Goal: Information Seeking & Learning: Learn about a topic

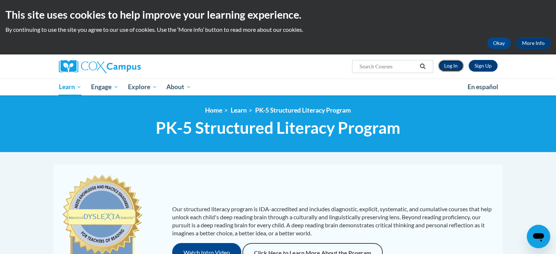
click at [455, 66] on link "Log In" at bounding box center [450, 66] width 25 height 12
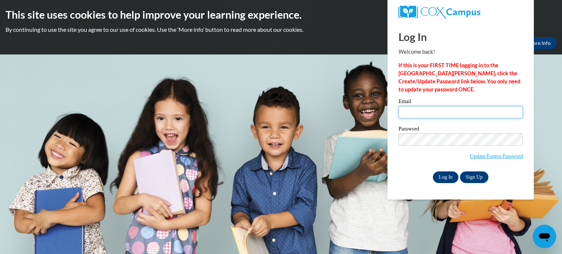
type input "brittanynicole1122@aol.com"
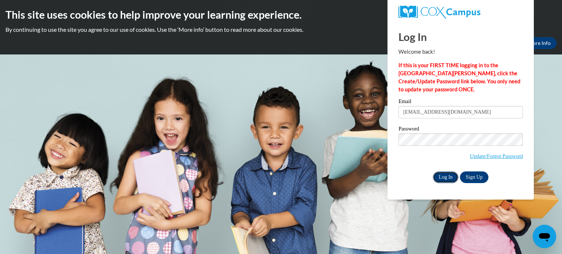
click at [447, 178] on input "Log In" at bounding box center [446, 177] width 26 height 12
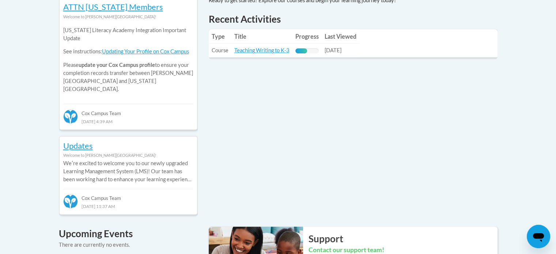
scroll to position [343, 0]
click at [261, 51] on link "Teaching Writing to K-3" at bounding box center [261, 50] width 55 height 6
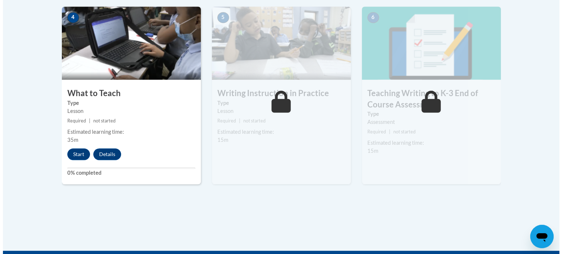
scroll to position [430, 0]
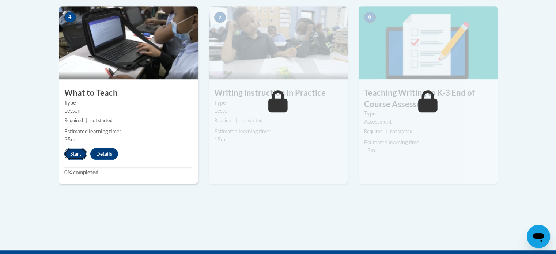
click at [72, 157] on button "Start" at bounding box center [75, 154] width 23 height 12
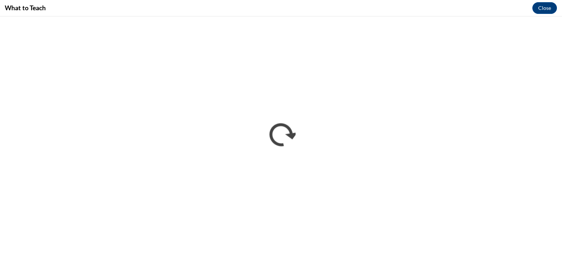
scroll to position [426, 0]
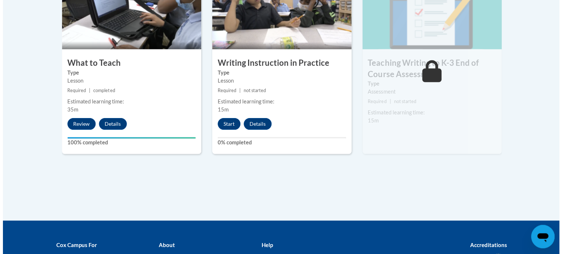
scroll to position [464, 0]
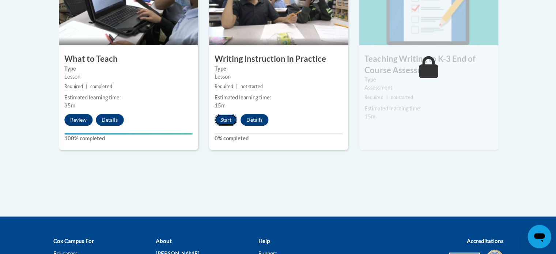
click at [226, 119] on button "Start" at bounding box center [225, 120] width 23 height 12
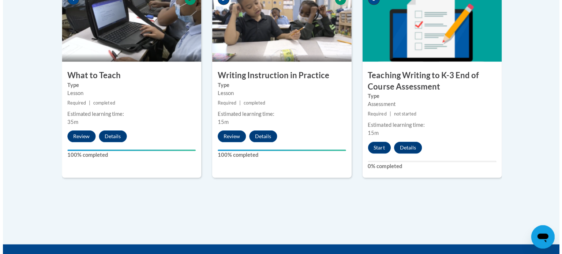
scroll to position [435, 0]
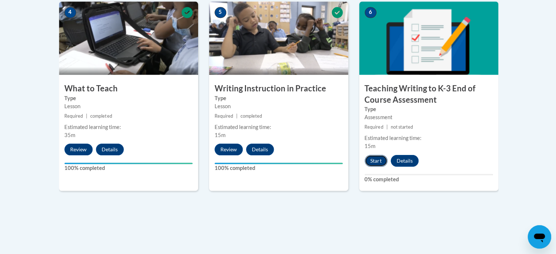
click at [374, 160] on button "Start" at bounding box center [375, 161] width 23 height 12
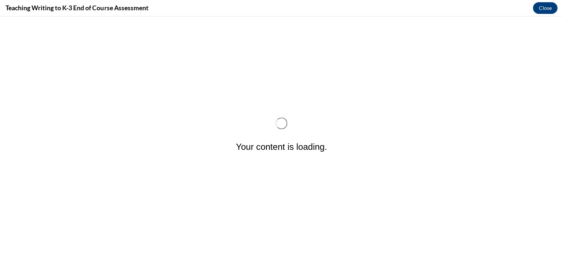
scroll to position [0, 0]
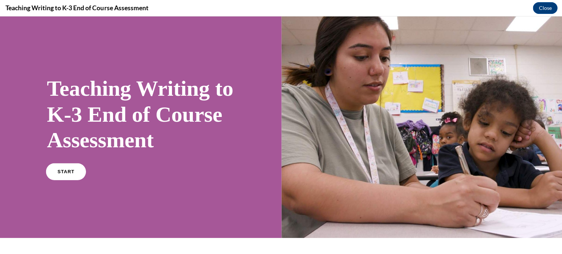
click at [66, 174] on span "START" at bounding box center [65, 171] width 17 height 5
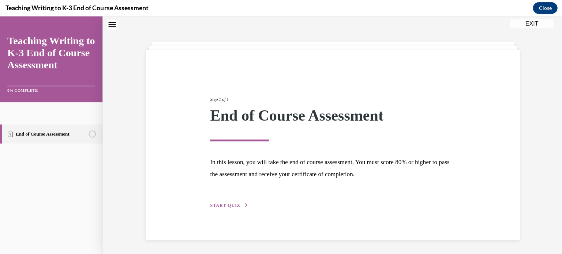
scroll to position [23, 0]
click at [222, 204] on span "START QUIZ" at bounding box center [224, 204] width 30 height 5
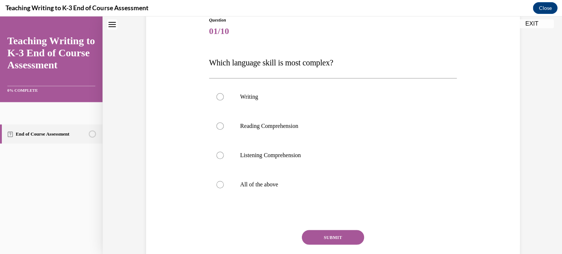
scroll to position [79, 0]
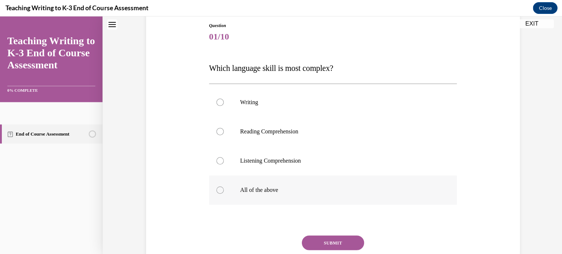
click at [220, 194] on label "All of the above" at bounding box center [332, 189] width 248 height 29
click at [220, 193] on input "All of the above" at bounding box center [219, 189] width 7 height 7
radio input "true"
click at [319, 242] on button "SUBMIT" at bounding box center [332, 242] width 62 height 15
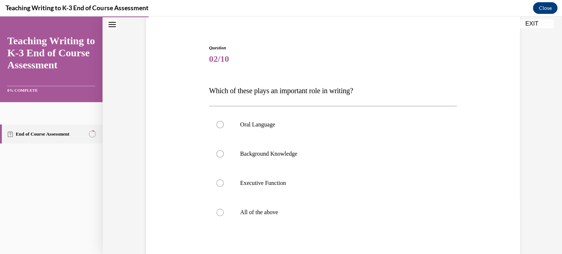
scroll to position [56, 0]
click at [225, 215] on label "All of the above" at bounding box center [332, 213] width 248 height 29
click at [223, 215] on input "All of the above" at bounding box center [219, 212] width 7 height 7
radio input "true"
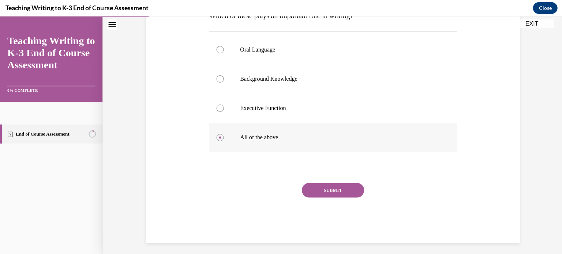
scroll to position [132, 0]
click at [322, 189] on button "SUBMIT" at bounding box center [332, 190] width 62 height 15
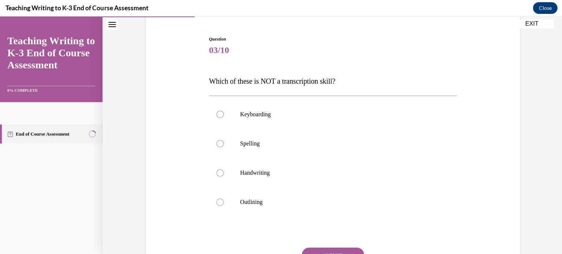
scroll to position [70, 0]
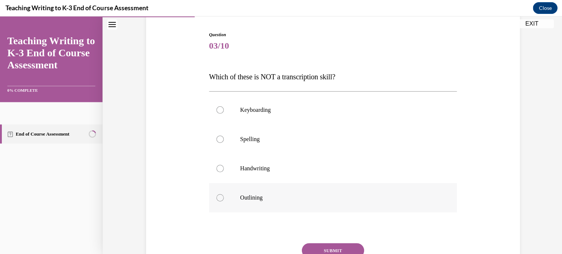
click at [245, 195] on p "Outlining" at bounding box center [338, 197] width 198 height 7
click at [223, 195] on input "Outlining" at bounding box center [219, 197] width 7 height 7
radio input "true"
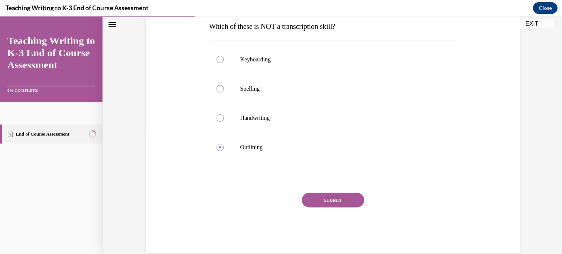
click at [335, 203] on button "SUBMIT" at bounding box center [332, 200] width 62 height 15
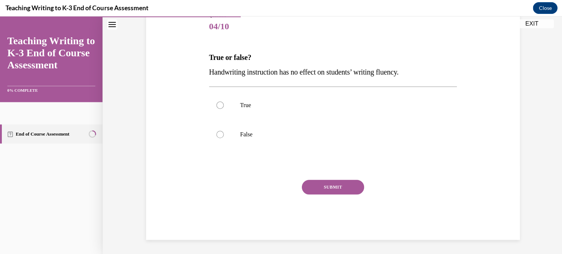
scroll to position [81, 0]
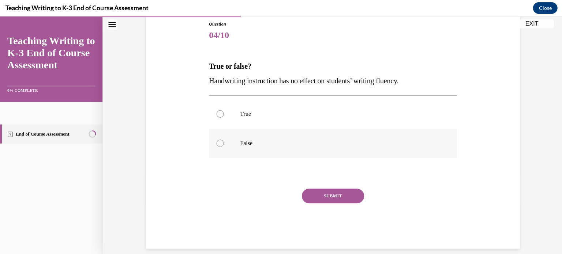
click at [223, 145] on label "False" at bounding box center [332, 142] width 248 height 29
click at [223, 145] on input "False" at bounding box center [219, 142] width 7 height 7
radio input "true"
click at [322, 196] on button "SUBMIT" at bounding box center [332, 195] width 62 height 15
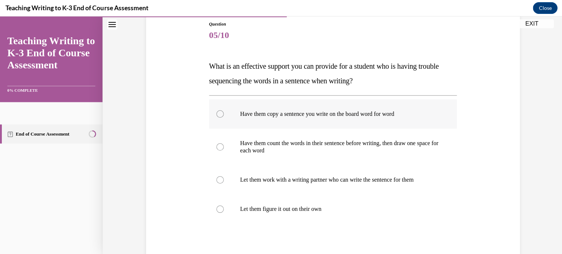
click at [241, 118] on label "Have them copy a sentence you write on the board word for word" at bounding box center [332, 113] width 248 height 29
click at [223, 117] on input "Have them copy a sentence you write on the board word for word" at bounding box center [219, 113] width 7 height 7
radio input "true"
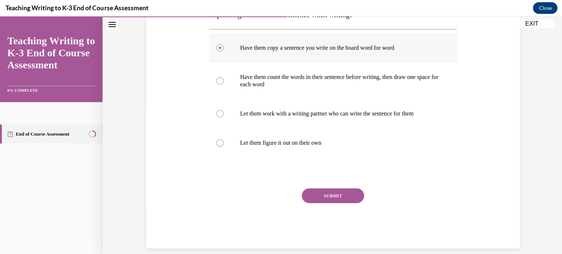
scroll to position [148, 0]
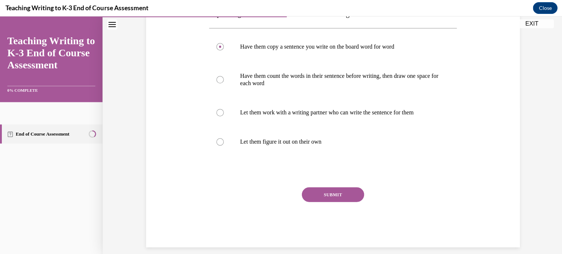
click at [328, 199] on button "SUBMIT" at bounding box center [332, 194] width 62 height 15
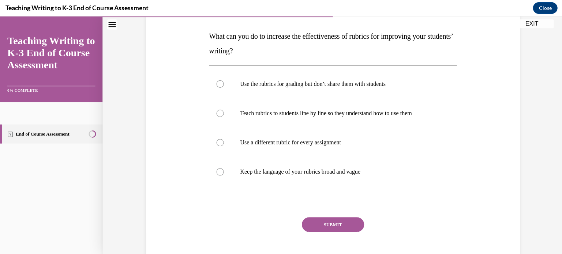
scroll to position [114, 0]
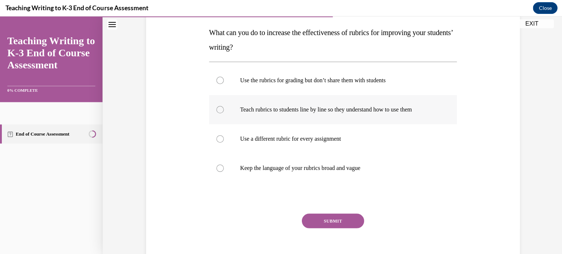
click at [243, 114] on label "Teach rubrics to students line by line so they understand how to use them" at bounding box center [332, 109] width 248 height 29
click at [223, 113] on input "Teach rubrics to students line by line so they understand how to use them" at bounding box center [219, 109] width 7 height 7
radio input "true"
click at [274, 172] on label "Keep the language of your rubrics broad and vague" at bounding box center [332, 167] width 248 height 29
click at [223, 171] on input "Keep the language of your rubrics broad and vague" at bounding box center [219, 167] width 7 height 7
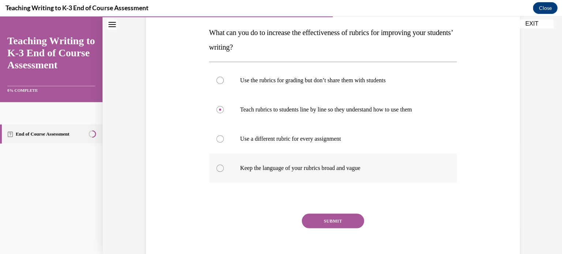
radio input "true"
click at [243, 110] on p "Teach rubrics to students line by line so they understand how to use them" at bounding box center [338, 109] width 198 height 7
click at [223, 110] on input "Teach rubrics to students line by line so they understand how to use them" at bounding box center [219, 109] width 7 height 7
radio input "true"
click at [317, 215] on button "SUBMIT" at bounding box center [332, 220] width 62 height 15
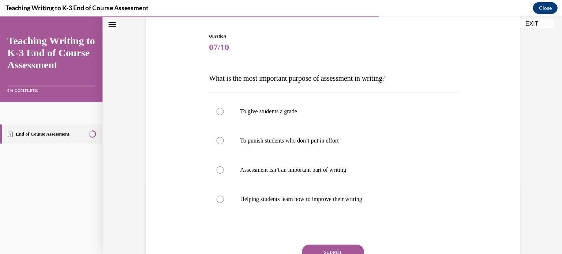
scroll to position [69, 0]
click at [265, 193] on label "Helping students learn how to improve their writing" at bounding box center [332, 198] width 248 height 29
click at [223, 195] on input "Helping students learn how to improve their writing" at bounding box center [219, 198] width 7 height 7
radio input "true"
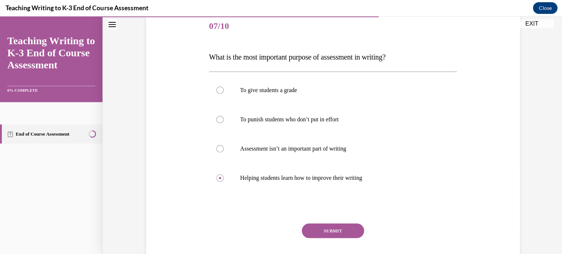
click at [316, 230] on button "SUBMIT" at bounding box center [332, 230] width 62 height 15
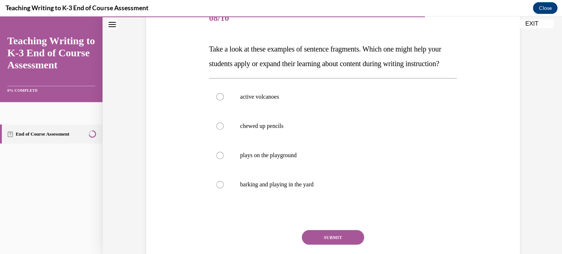
scroll to position [97, 0]
click at [287, 189] on p "barking and playing in the yard" at bounding box center [338, 184] width 198 height 7
click at [223, 189] on input "barking and playing in the yard" at bounding box center [219, 184] width 7 height 7
radio input "true"
click at [345, 245] on button "SUBMIT" at bounding box center [332, 237] width 62 height 15
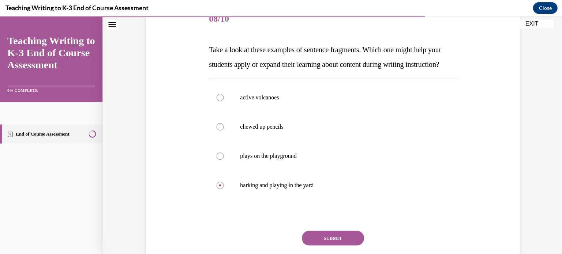
scroll to position [81, 0]
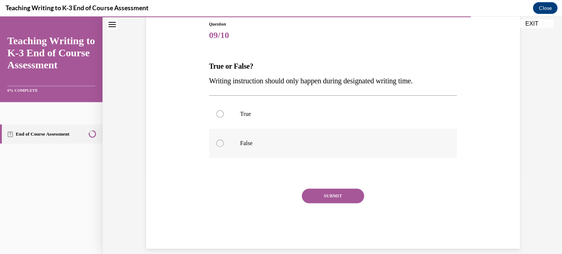
click at [243, 146] on label "False" at bounding box center [332, 142] width 248 height 29
click at [223, 146] on input "False" at bounding box center [219, 142] width 7 height 7
radio input "true"
click at [331, 196] on button "SUBMIT" at bounding box center [332, 195] width 62 height 15
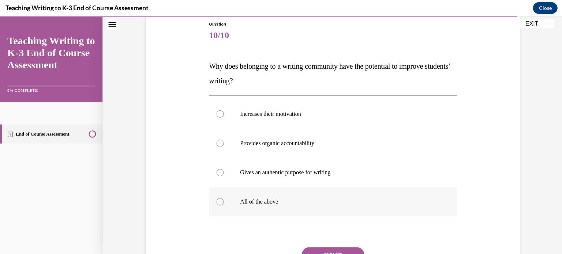
click at [221, 200] on label "All of the above" at bounding box center [332, 201] width 248 height 29
click at [221, 200] on input "All of the above" at bounding box center [219, 201] width 7 height 7
radio input "true"
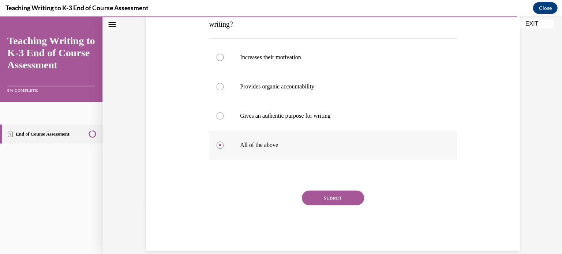
scroll to position [139, 0]
click at [328, 194] on button "SUBMIT" at bounding box center [332, 196] width 62 height 15
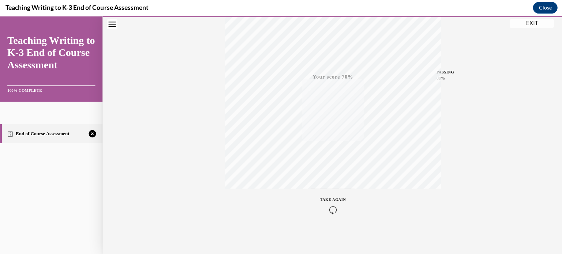
scroll to position [435, 0]
click at [335, 214] on button "TAKE AGAIN" at bounding box center [332, 205] width 44 height 33
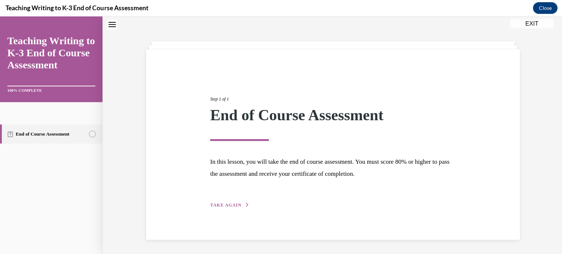
scroll to position [23, 0]
click at [232, 206] on span "TAKE AGAIN" at bounding box center [224, 204] width 31 height 5
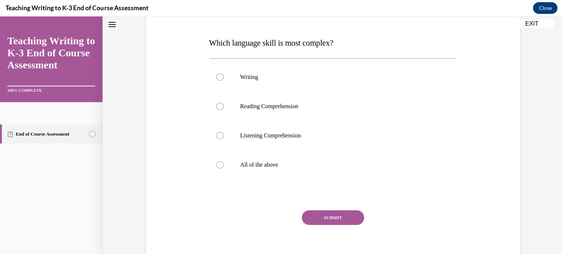
scroll to position [109, 0]
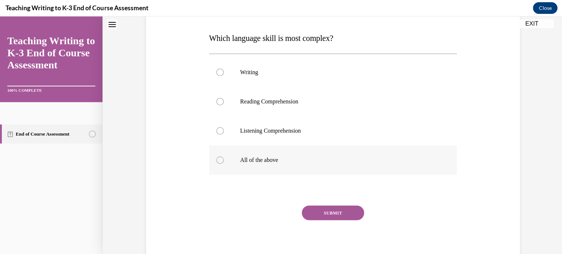
click at [217, 155] on label "All of the above" at bounding box center [332, 159] width 248 height 29
click at [217, 156] on input "All of the above" at bounding box center [219, 159] width 7 height 7
radio input "true"
click at [335, 207] on button "SUBMIT" at bounding box center [332, 212] width 62 height 15
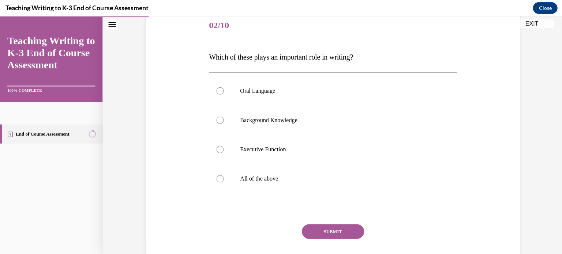
scroll to position [91, 0]
click at [266, 178] on p "All of the above" at bounding box center [338, 178] width 198 height 7
click at [223, 178] on input "All of the above" at bounding box center [219, 178] width 7 height 7
radio input "true"
click at [260, 92] on p "Oral Language" at bounding box center [338, 90] width 198 height 7
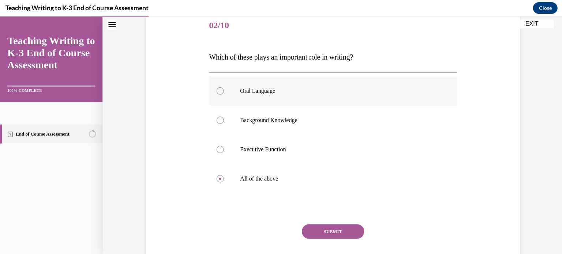
click at [223, 92] on input "Oral Language" at bounding box center [219, 90] width 7 height 7
radio input "true"
click at [268, 184] on label "All of the above" at bounding box center [332, 178] width 248 height 29
click at [223, 182] on input "All of the above" at bounding box center [219, 178] width 7 height 7
radio input "true"
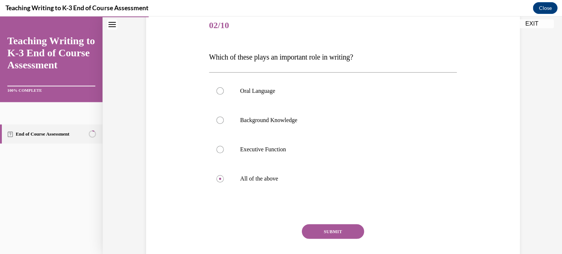
click at [335, 235] on button "SUBMIT" at bounding box center [332, 231] width 62 height 15
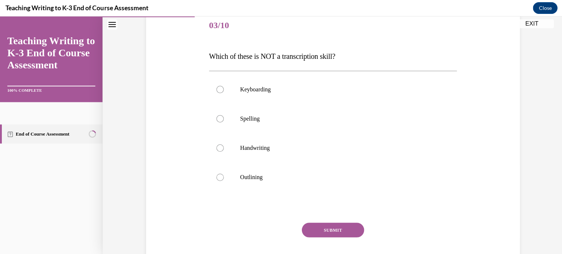
scroll to position [94, 0]
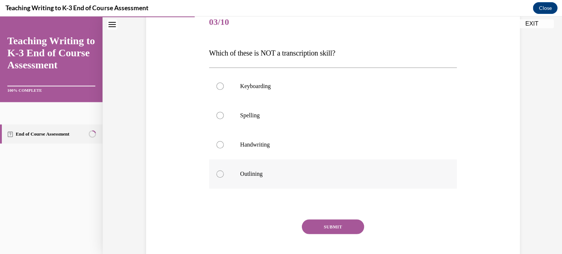
click at [227, 174] on label "Outlining" at bounding box center [332, 173] width 248 height 29
click at [223, 174] on input "Outlining" at bounding box center [219, 173] width 7 height 7
radio input "true"
click at [329, 226] on button "SUBMIT" at bounding box center [332, 226] width 62 height 15
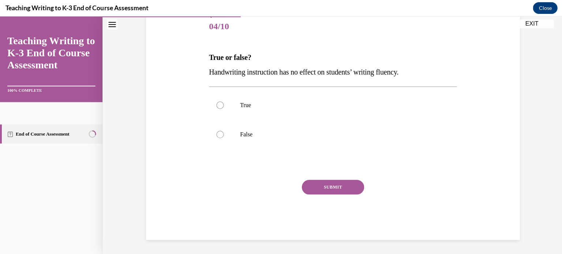
scroll to position [81, 0]
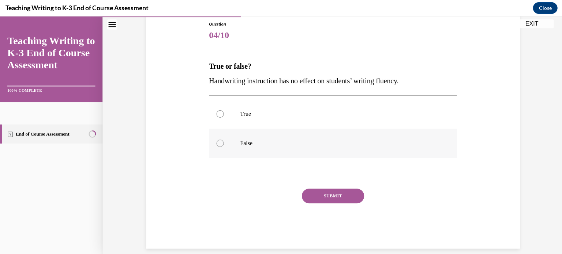
click at [228, 140] on label "False" at bounding box center [332, 142] width 248 height 29
click at [223, 140] on input "False" at bounding box center [219, 142] width 7 height 7
radio input "true"
click at [325, 201] on button "SUBMIT" at bounding box center [332, 195] width 62 height 15
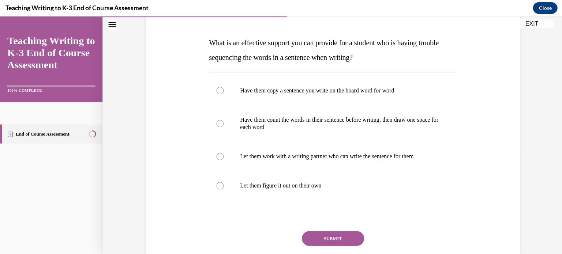
scroll to position [106, 0]
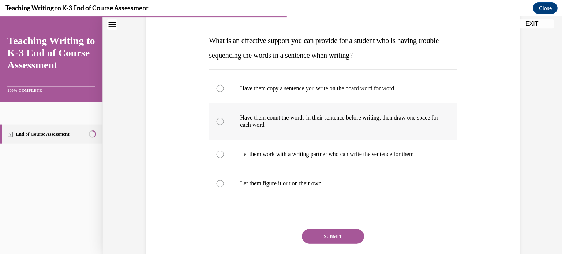
click at [419, 122] on p "Have them count the words in their sentence before writing, then draw one space…" at bounding box center [338, 121] width 198 height 15
click at [223, 122] on input "Have them count the words in their sentence before writing, then draw one space…" at bounding box center [219, 120] width 7 height 7
radio input "true"
click at [331, 237] on button "SUBMIT" at bounding box center [332, 236] width 62 height 15
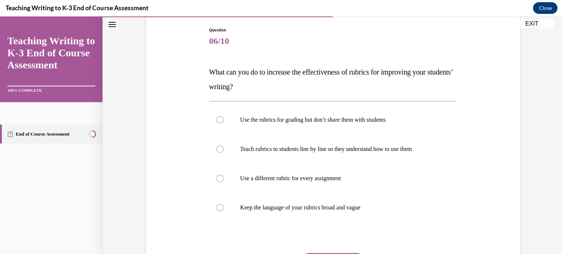
scroll to position [76, 0]
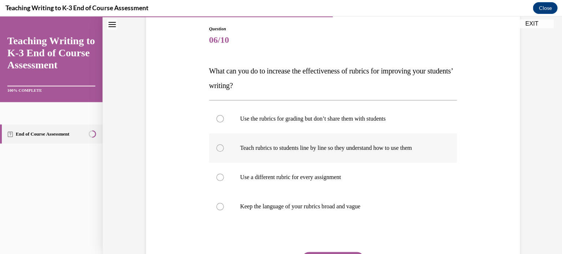
click at [240, 144] on p "Teach rubrics to students line by line so they understand how to use them" at bounding box center [338, 147] width 198 height 7
click at [223, 144] on input "Teach rubrics to students line by line so they understand how to use them" at bounding box center [219, 147] width 7 height 7
radio input "true"
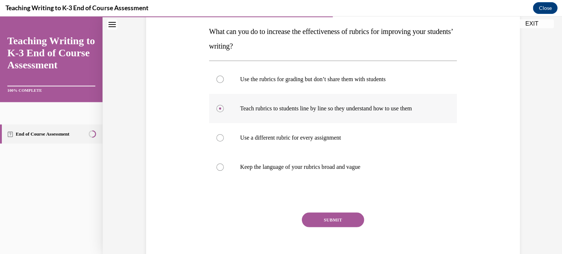
scroll to position [148, 0]
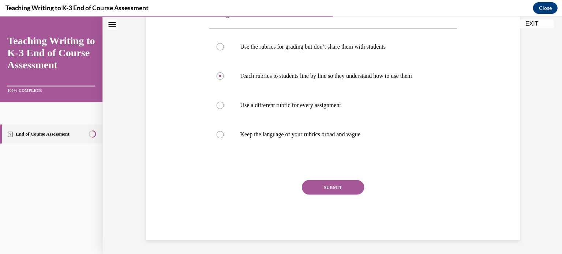
click at [321, 183] on button "SUBMIT" at bounding box center [332, 187] width 62 height 15
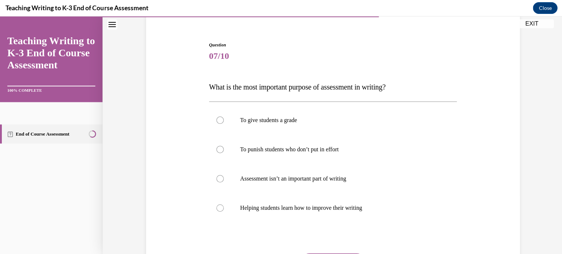
scroll to position [61, 0]
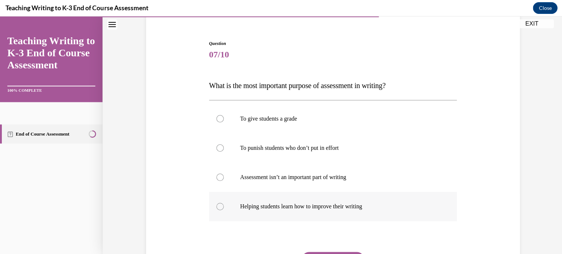
click at [340, 207] on p "Helping students learn how to improve their writing" at bounding box center [338, 206] width 198 height 7
click at [223, 207] on input "Helping students learn how to improve their writing" at bounding box center [219, 206] width 7 height 7
radio input "true"
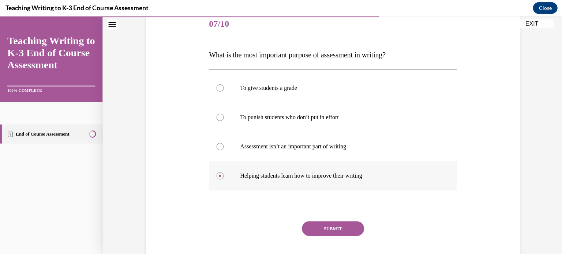
scroll to position [133, 0]
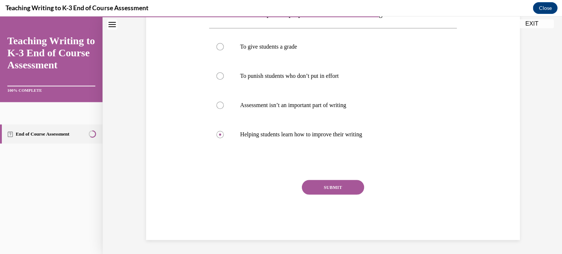
click at [341, 190] on button "SUBMIT" at bounding box center [332, 187] width 62 height 15
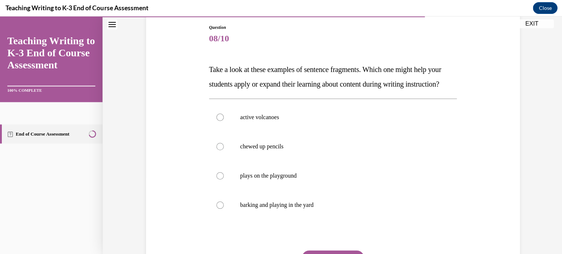
scroll to position [77, 0]
click at [265, 127] on label "active volcanoes" at bounding box center [332, 117] width 248 height 29
click at [223, 121] on input "active volcanoes" at bounding box center [219, 117] width 7 height 7
radio input "true"
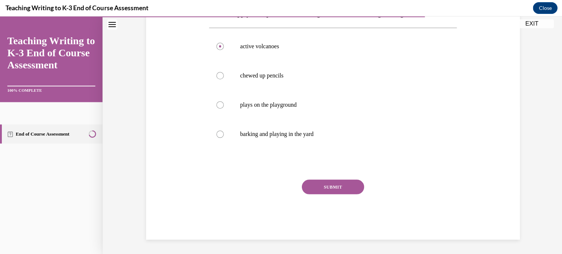
click at [344, 194] on button "SUBMIT" at bounding box center [332, 187] width 62 height 15
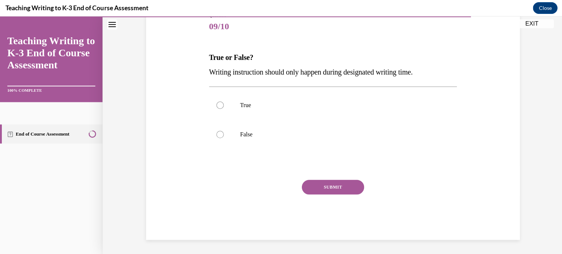
scroll to position [81, 0]
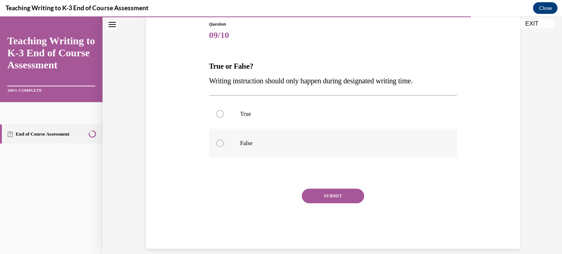
click at [242, 144] on p "False" at bounding box center [338, 142] width 198 height 7
click at [223, 144] on input "False" at bounding box center [219, 142] width 7 height 7
radio input "true"
click at [340, 196] on button "SUBMIT" at bounding box center [332, 195] width 62 height 15
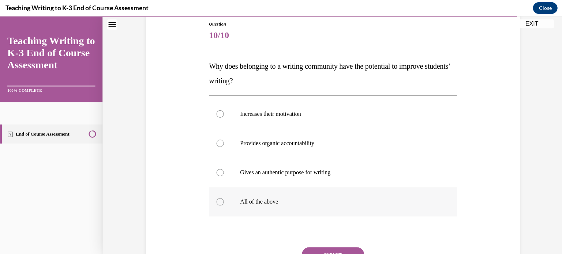
click at [266, 203] on p "All of the above" at bounding box center [338, 201] width 198 height 7
click at [223, 203] on input "All of the above" at bounding box center [219, 201] width 7 height 7
radio input "true"
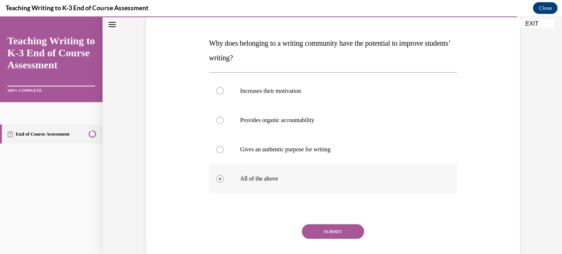
scroll to position [125, 0]
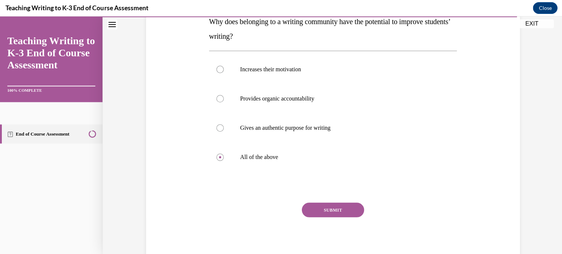
click at [346, 214] on button "SUBMIT" at bounding box center [332, 210] width 62 height 15
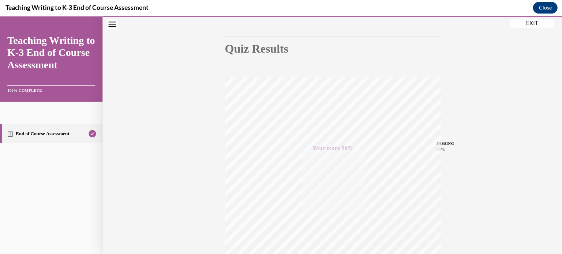
scroll to position [137, 0]
click at [529, 26] on button "EXIT" at bounding box center [531, 23] width 44 height 9
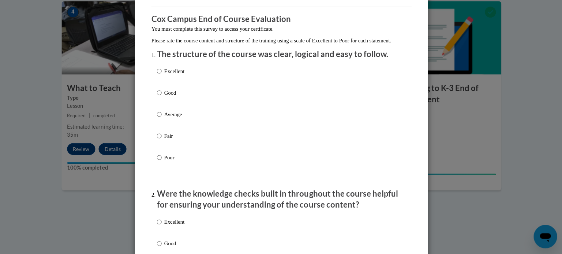
scroll to position [60, 0]
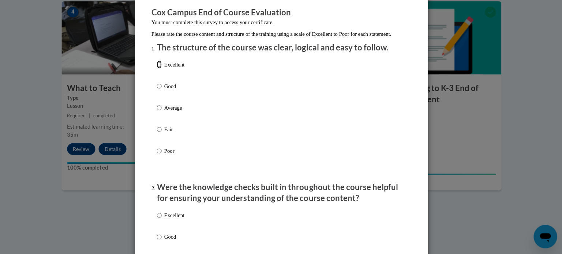
click at [157, 69] on input "Excellent" at bounding box center [158, 65] width 5 height 8
radio input "true"
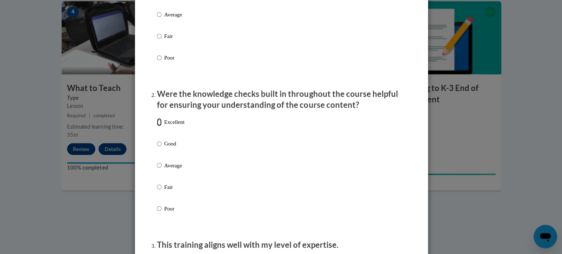
click at [156, 126] on input "Excellent" at bounding box center [158, 122] width 5 height 8
radio input "true"
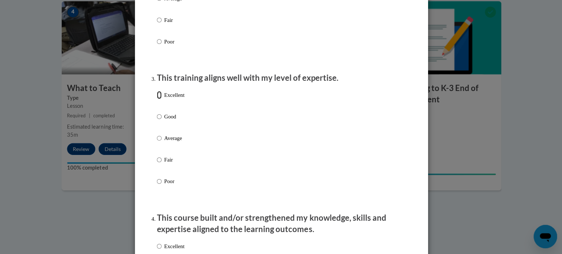
click at [156, 99] on input "Excellent" at bounding box center [158, 95] width 5 height 8
radio input "true"
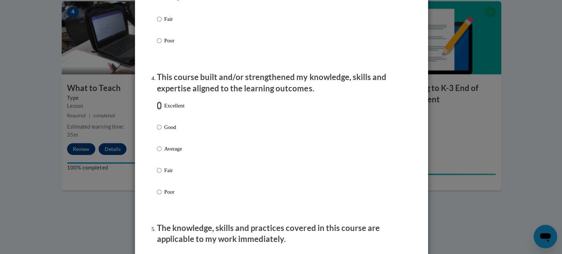
click at [158, 110] on input "Excellent" at bounding box center [158, 106] width 5 height 8
radio input "true"
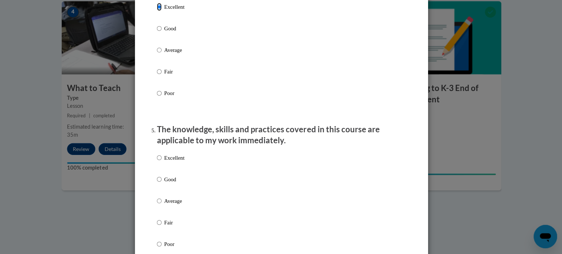
scroll to position [560, 0]
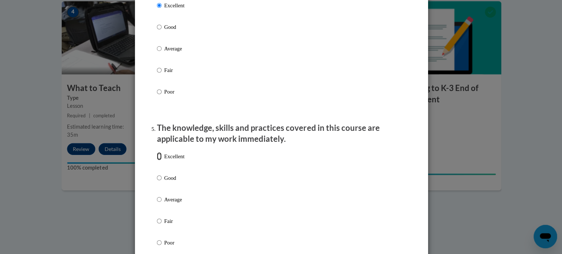
click at [156, 160] on input "Excellent" at bounding box center [158, 156] width 5 height 8
radio input "true"
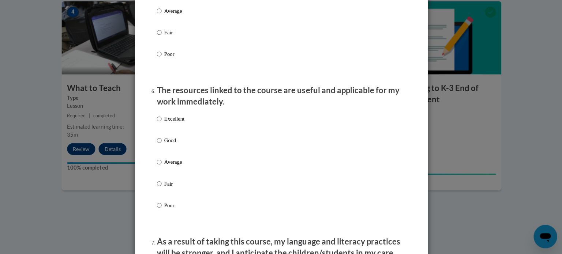
click at [168, 123] on p "Excellent" at bounding box center [174, 119] width 20 height 8
click at [161, 123] on input "Excellent" at bounding box center [158, 119] width 5 height 8
radio input "true"
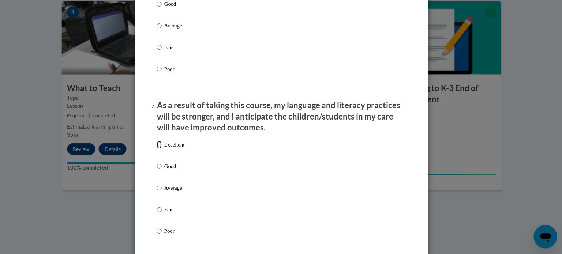
click at [158, 149] on input "Excellent" at bounding box center [158, 145] width 5 height 8
radio input "true"
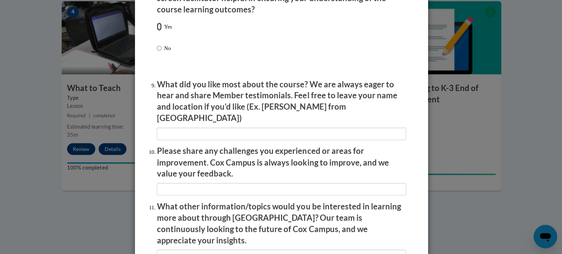
click at [156, 31] on input "Yes" at bounding box center [158, 27] width 5 height 8
radio input "true"
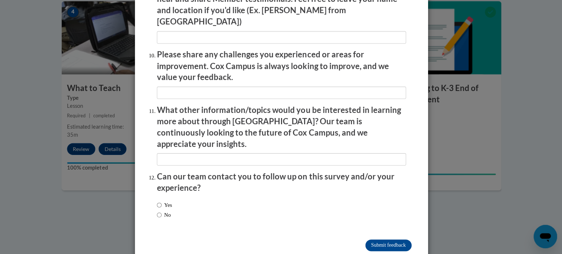
scroll to position [1262, 0]
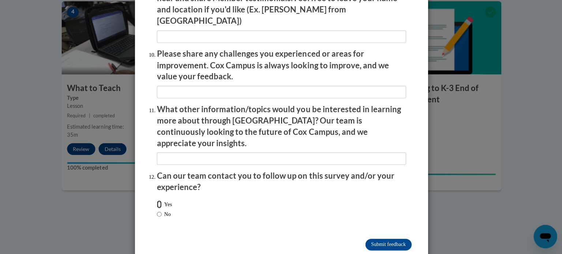
click at [156, 200] on input "Yes" at bounding box center [158, 204] width 5 height 8
radio input "true"
click at [390, 239] on input "Submit feedback" at bounding box center [388, 245] width 46 height 12
